Goal: Task Accomplishment & Management: Manage account settings

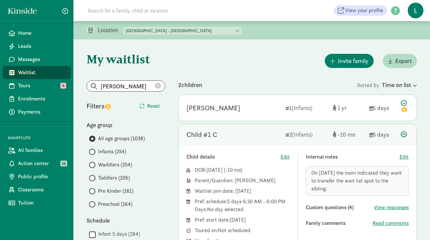
click at [160, 85] on icon at bounding box center [158, 86] width 6 height 6
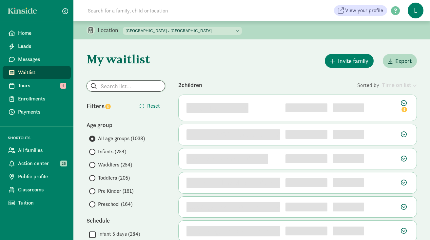
click at [125, 87] on input "search" at bounding box center [126, 86] width 78 height 10
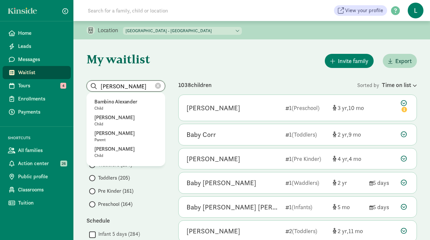
type input "alexander"
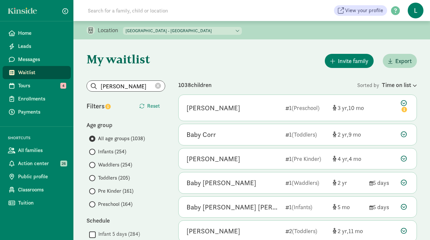
click at [108, 11] on input at bounding box center [176, 10] width 184 height 13
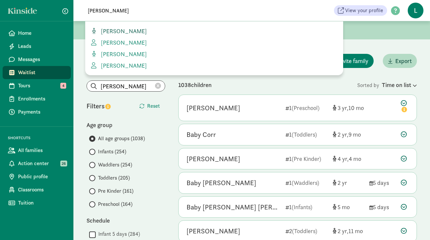
type input "tidball"
click at [119, 31] on span "Alexander Tidball" at bounding box center [122, 31] width 49 height 8
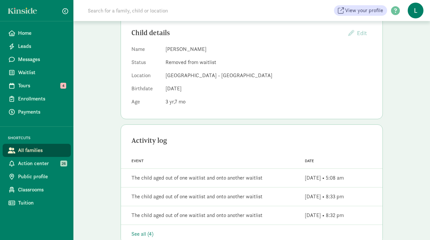
scroll to position [6, 0]
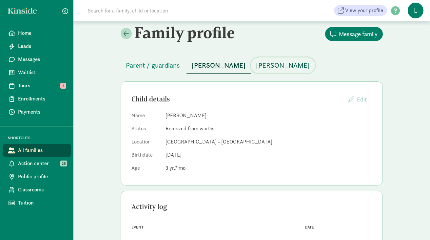
click at [264, 65] on span "[PERSON_NAME]" at bounding box center [283, 65] width 54 height 10
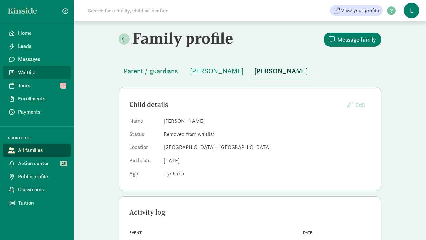
click at [27, 73] on span "Waitlist" at bounding box center [42, 73] width 48 height 8
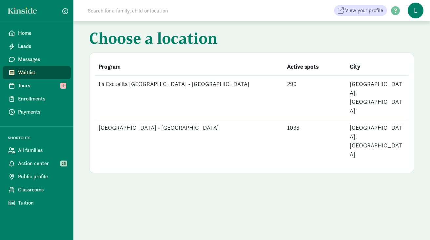
click at [177, 119] on td "[GEOGRAPHIC_DATA] - [GEOGRAPHIC_DATA]" at bounding box center [189, 141] width 189 height 44
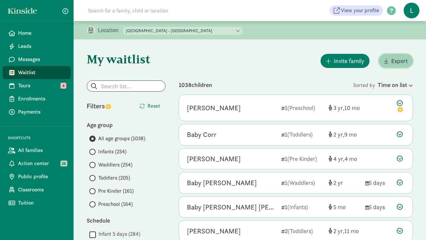
click at [400, 60] on span "Export" at bounding box center [399, 60] width 16 height 9
click at [107, 85] on input "search" at bounding box center [126, 86] width 78 height 10
click at [101, 86] on input "archer" at bounding box center [126, 86] width 78 height 10
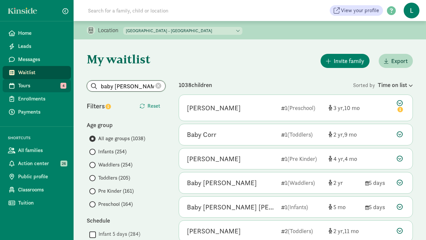
drag, startPoint x: 136, startPoint y: 85, endPoint x: 68, endPoint y: 84, distance: 68.3
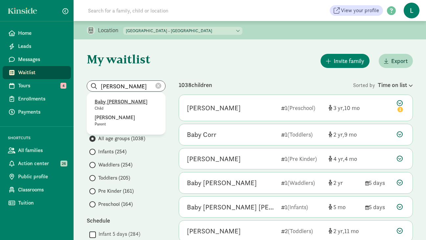
click at [115, 101] on p "Baby [PERSON_NAME]" at bounding box center [125, 102] width 63 height 8
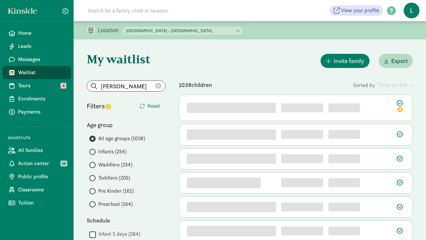
type input "Baby [PERSON_NAME]"
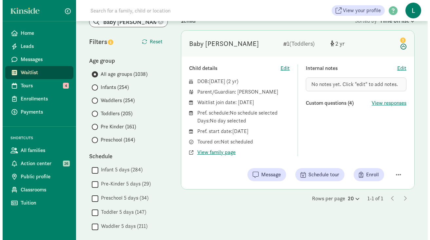
scroll to position [65, 0]
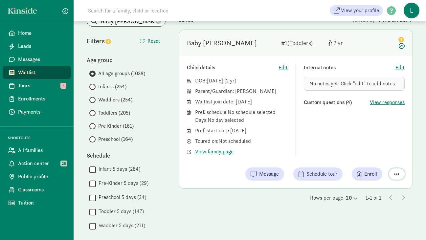
click at [398, 174] on span "button" at bounding box center [396, 174] width 5 height 6
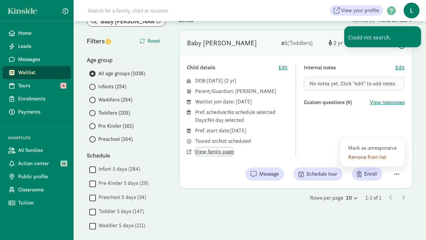
click at [203, 153] on span "View family page" at bounding box center [214, 152] width 38 height 8
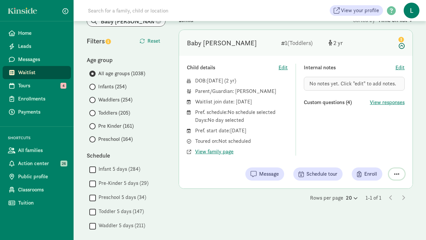
click at [398, 173] on span "button" at bounding box center [396, 174] width 5 height 6
click at [369, 159] on div "Remove from list" at bounding box center [373, 157] width 51 height 8
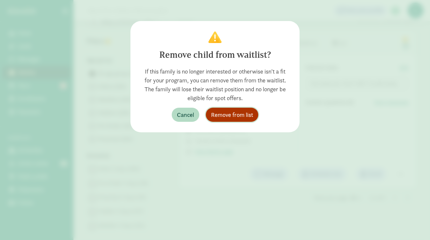
click at [246, 115] on span "Remove from list" at bounding box center [232, 114] width 42 height 9
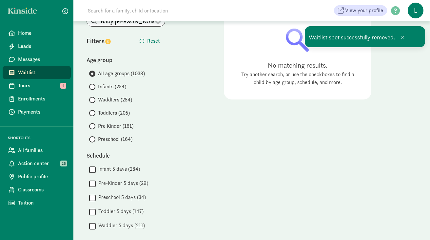
click at [116, 12] on input at bounding box center [176, 10] width 184 height 13
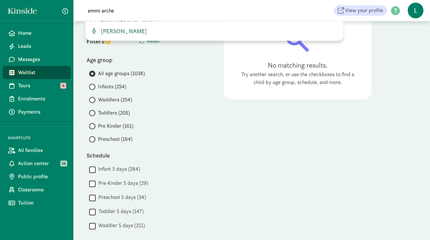
type input "emmi arche"
click at [113, 30] on span "Emmi Archer" at bounding box center [122, 31] width 49 height 8
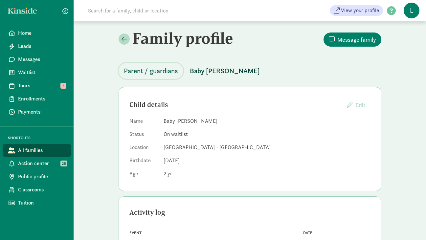
click at [169, 71] on span "Parent / guardians" at bounding box center [151, 71] width 54 height 10
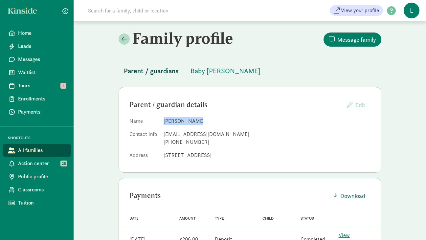
drag, startPoint x: 191, startPoint y: 120, endPoint x: 163, endPoint y: 120, distance: 27.6
click at [163, 120] on dl "Name Colin Archer Contact Info archer65@hotmail.com +12066508295 Address 2315 N…" at bounding box center [249, 139] width 241 height 45
copy dd "Colin Archer"
click at [146, 10] on input at bounding box center [176, 10] width 184 height 13
paste input "Colin Archer"
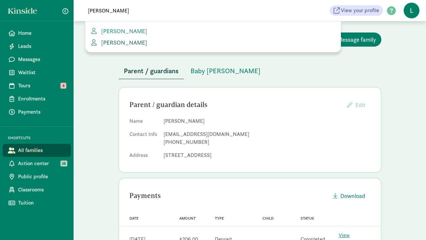
type input "Colin Archer"
click at [115, 39] on span "Colin Archer" at bounding box center [122, 43] width 49 height 8
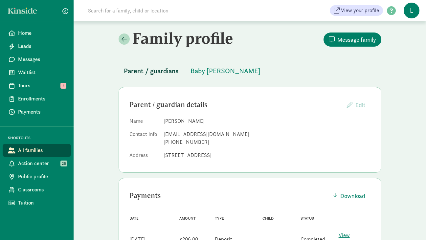
click at [135, 11] on input at bounding box center [176, 10] width 184 height 13
paste input "[PERSON_NAME]"
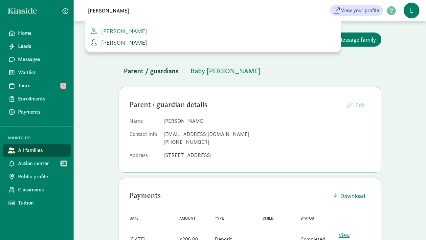
type input "[PERSON_NAME]"
click at [111, 42] on span "[PERSON_NAME]" at bounding box center [122, 43] width 49 height 8
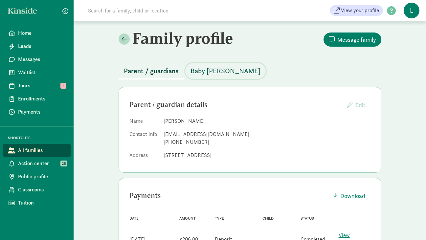
click at [219, 67] on span "Baby [PERSON_NAME]" at bounding box center [225, 71] width 70 height 10
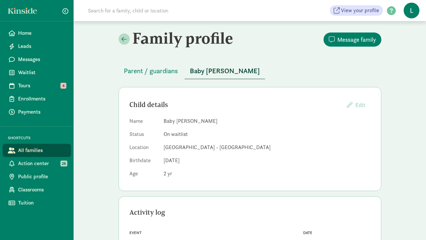
click at [112, 16] on input at bounding box center [176, 10] width 184 height 13
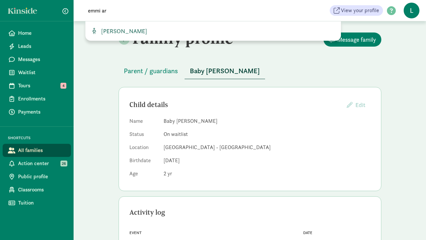
type input "emmi ar"
click at [126, 30] on span "[PERSON_NAME]" at bounding box center [122, 31] width 49 height 8
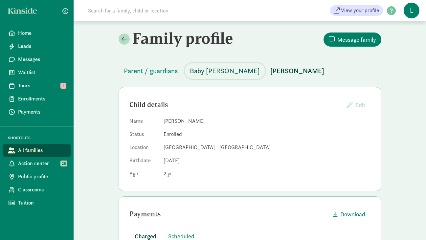
click at [210, 70] on span "Baby [PERSON_NAME]" at bounding box center [225, 71] width 70 height 10
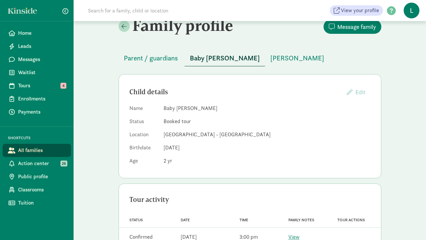
scroll to position [33, 0]
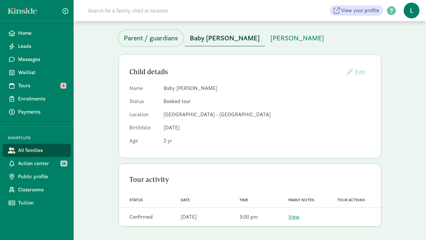
click at [160, 33] on span "Parent / guardians" at bounding box center [151, 38] width 54 height 10
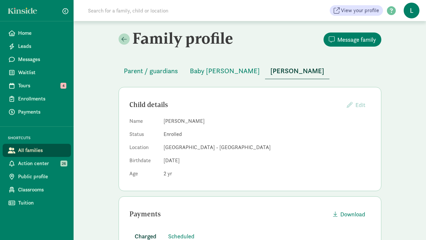
click at [111, 9] on input at bounding box center [176, 10] width 184 height 13
paste input "[EMAIL_ADDRESS][DOMAIN_NAME]"
click at [118, 11] on input "[EMAIL_ADDRESS][DOMAIN_NAME]" at bounding box center [176, 10] width 184 height 13
drag, startPoint x: 154, startPoint y: 10, endPoint x: 33, endPoint y: 10, distance: 120.7
click at [33, 10] on div "Home Leads Messages Waitlist Tours 4 Enrollments Payments SHORTCUTS All familie…" at bounding box center [213, 10] width 426 height 21
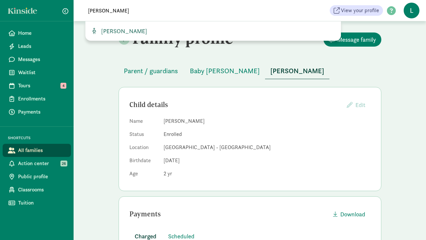
type input "[PERSON_NAME]"
click at [112, 30] on span "[PERSON_NAME]" at bounding box center [122, 31] width 49 height 8
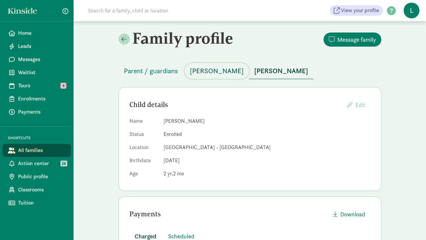
click at [211, 75] on span "[PERSON_NAME]" at bounding box center [217, 71] width 54 height 10
click at [254, 73] on span "[PERSON_NAME]" at bounding box center [281, 71] width 54 height 10
click at [36, 75] on span "Waitlist" at bounding box center [42, 73] width 48 height 8
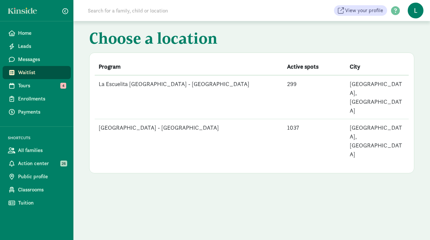
click at [173, 119] on td "[GEOGRAPHIC_DATA] - [GEOGRAPHIC_DATA]" at bounding box center [189, 141] width 189 height 44
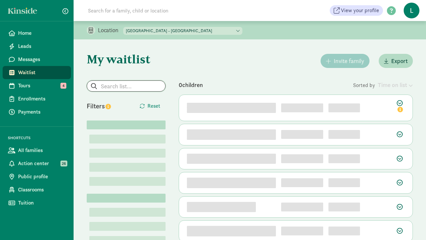
click at [121, 83] on input "search" at bounding box center [126, 86] width 78 height 10
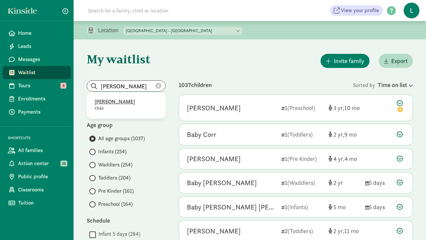
click at [115, 98] on p "Ryker Hall" at bounding box center [125, 102] width 63 height 8
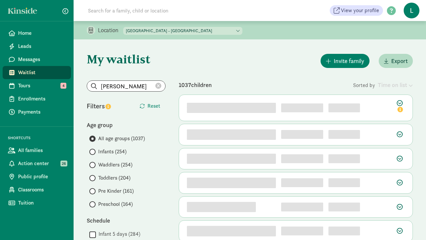
type input "Ryker Hall"
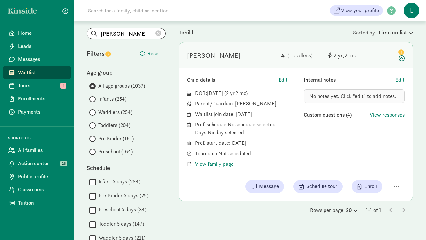
scroll to position [56, 0]
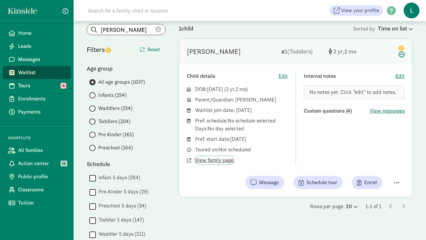
click at [223, 161] on span "View family page" at bounding box center [214, 160] width 38 height 8
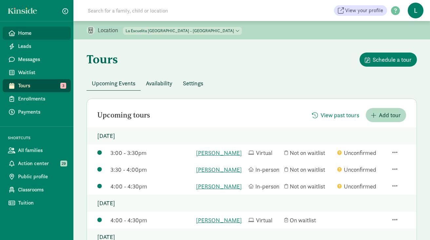
click at [52, 31] on span "Home" at bounding box center [42, 33] width 48 height 8
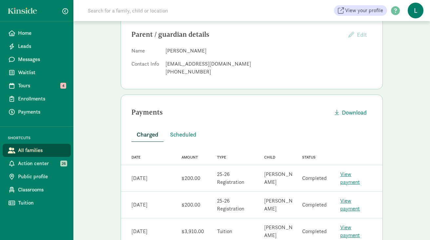
scroll to position [78, 0]
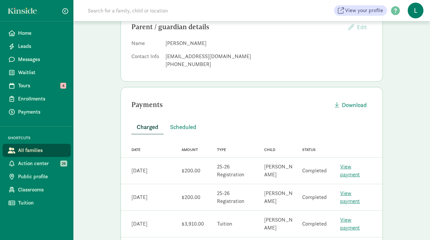
click at [360, 173] on link "View payment" at bounding box center [351, 170] width 20 height 15
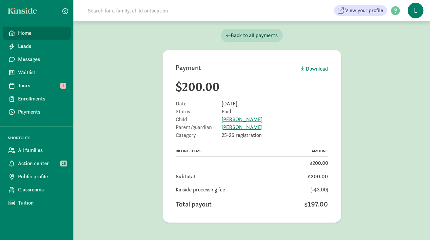
click at [33, 31] on span "Home" at bounding box center [42, 33] width 48 height 8
